Goal: Task Accomplishment & Management: Complete application form

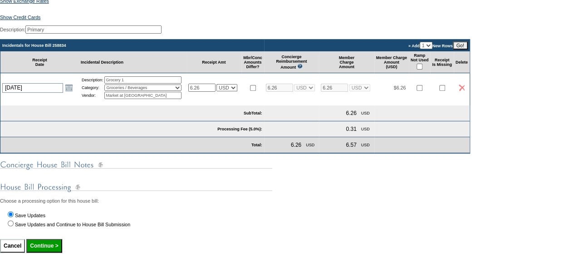
scroll to position [143, 0]
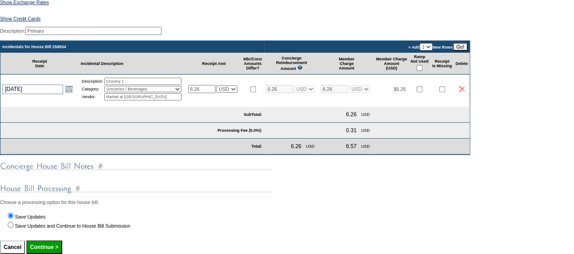
click at [449, 53] on td "» Add 1 2 3 4 5 New Rows Go!" at bounding box center [367, 47] width 206 height 12
click at [433, 50] on select "1 2 3 4 5" at bounding box center [426, 46] width 13 height 7
select select "2"
click at [433, 47] on select "1 2 3 4 5" at bounding box center [426, 46] width 13 height 7
click at [468, 51] on input "Go!" at bounding box center [460, 47] width 15 height 8
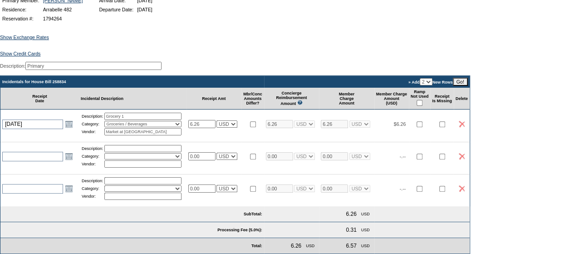
scroll to position [108, 0]
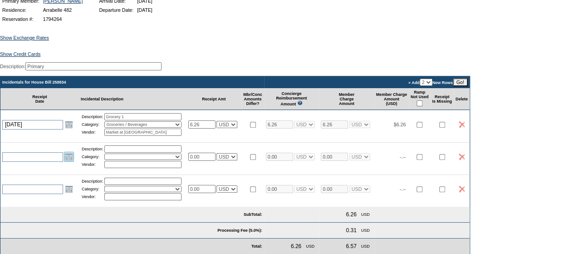
click at [68, 161] on link "Open the calendar popup." at bounding box center [69, 157] width 10 height 10
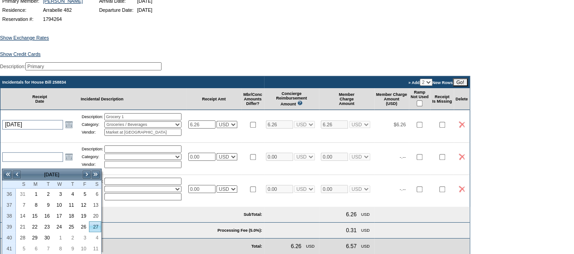
click at [94, 226] on link "27" at bounding box center [94, 226] width 11 height 10
type input "2025-09-27"
type input "9/27/2025"
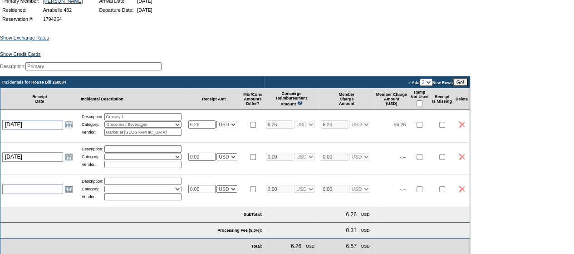
click at [118, 152] on input "text" at bounding box center [142, 148] width 77 height 7
type input "Grocery 2"
select select "11"
type input "2"
type input "West Vail Liquor"
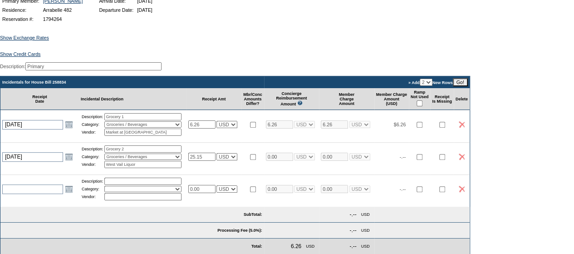
type input "25.15"
select select "1"
type input "25.15"
select select "1"
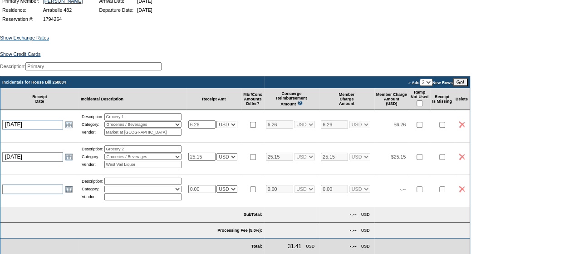
select select "1"
click at [31, 194] on input "text" at bounding box center [32, 189] width 61 height 10
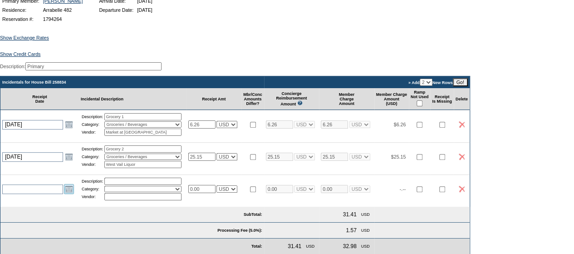
click at [64, 194] on link "Open the calendar popup." at bounding box center [69, 189] width 10 height 10
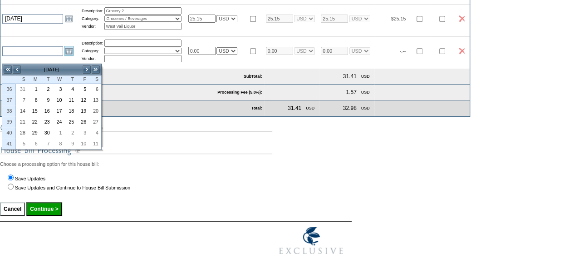
scroll to position [243, 0]
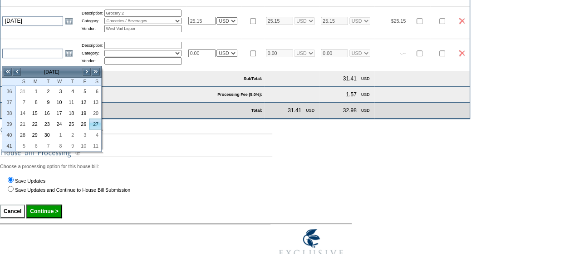
click at [92, 123] on link "27" at bounding box center [94, 124] width 11 height 10
type input "2025-09-27"
type input "9/27/2025"
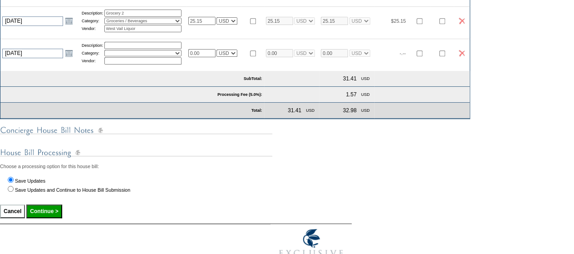
click at [126, 49] on input "text" at bounding box center [142, 45] width 77 height 7
type input "Grocery 3"
click at [133, 56] on select "Activities Additional Housekeeping Amenities Access Fee Bath Amenities Reimburs…" at bounding box center [142, 53] width 77 height 6
select select "11"
click at [108, 56] on select "Activities Additional Housekeeping Amenities Access Fee Bath Amenities Reimburs…" at bounding box center [142, 53] width 77 height 6
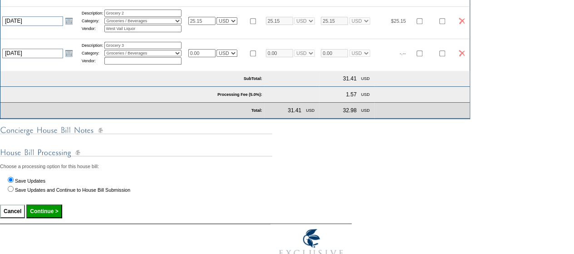
click at [131, 64] on input "text" at bounding box center [142, 60] width 77 height 7
type input "4"
type input "Safeway"
click at [205, 57] on input "0.00" at bounding box center [201, 53] width 27 height 8
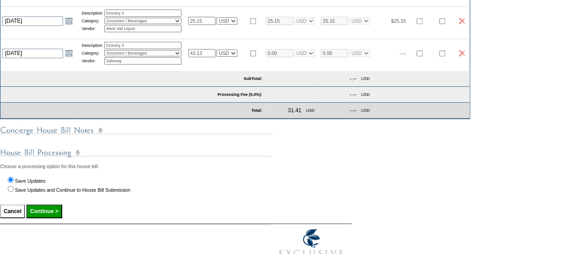
type input "43.13"
select select "1"
type input "43.13"
select select "1"
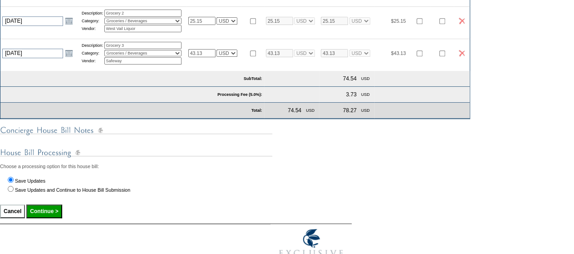
click at [221, 147] on div "Choose a processing option for this house bill: Save Updates Save Updates and C…" at bounding box center [287, 167] width 574 height 63
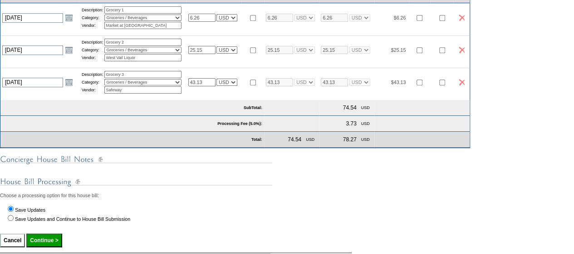
scroll to position [245, 0]
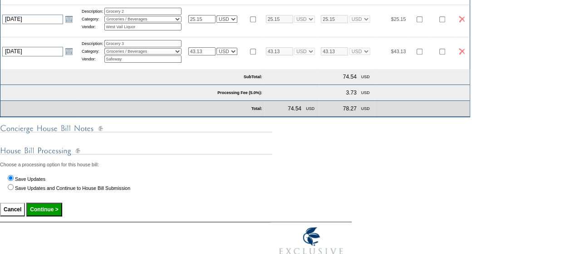
click at [60, 216] on input "Continue >" at bounding box center [43, 209] width 35 height 14
type input "Processing..."
